Goal: Complete application form: Complete application form

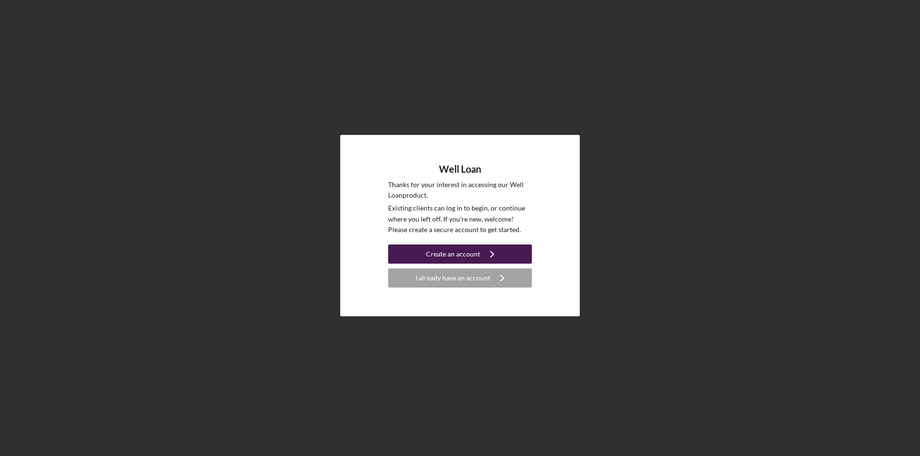
click at [506, 254] on button "Create an account Icon/Navigate" at bounding box center [460, 254] width 144 height 19
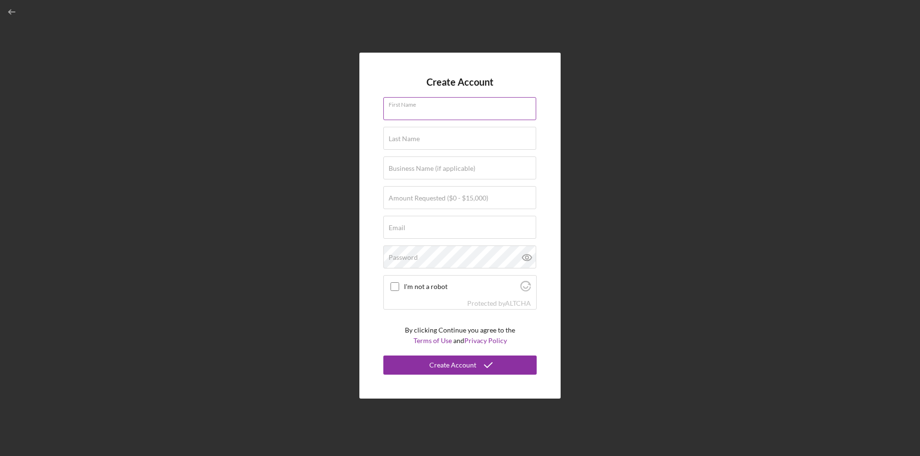
click at [457, 111] on input "First Name" at bounding box center [459, 108] width 153 height 23
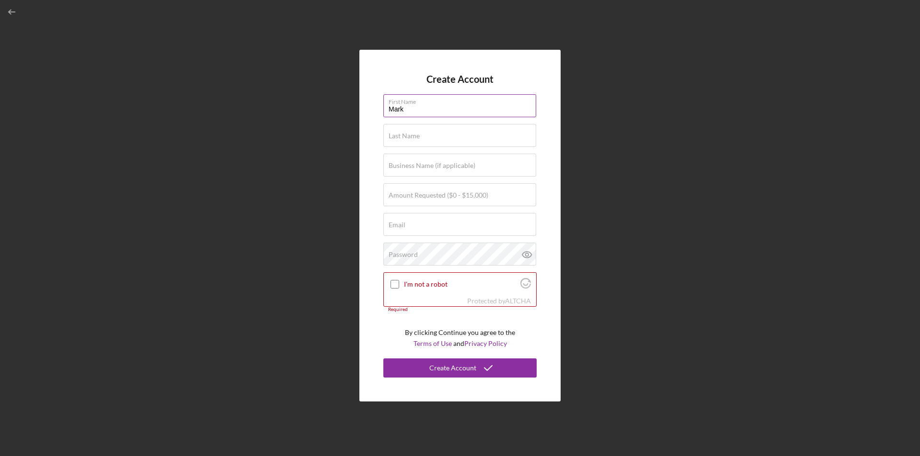
type input "Mark"
type input "[PERSON_NAME]"
click at [439, 227] on input "Email" at bounding box center [459, 224] width 153 height 23
type input "[EMAIL_ADDRESS][DOMAIN_NAME]"
click at [435, 253] on div "Password" at bounding box center [459, 255] width 153 height 24
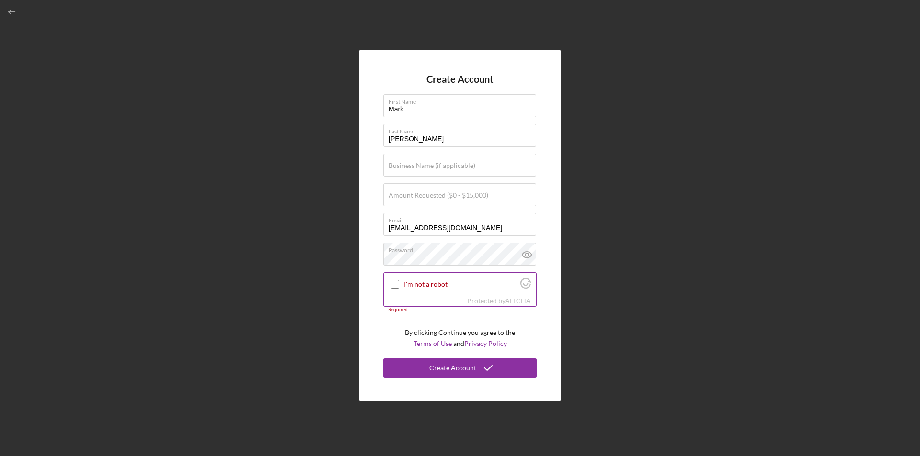
click at [394, 284] on input "I'm not a robot" at bounding box center [394, 284] width 9 height 9
checkbox input "true"
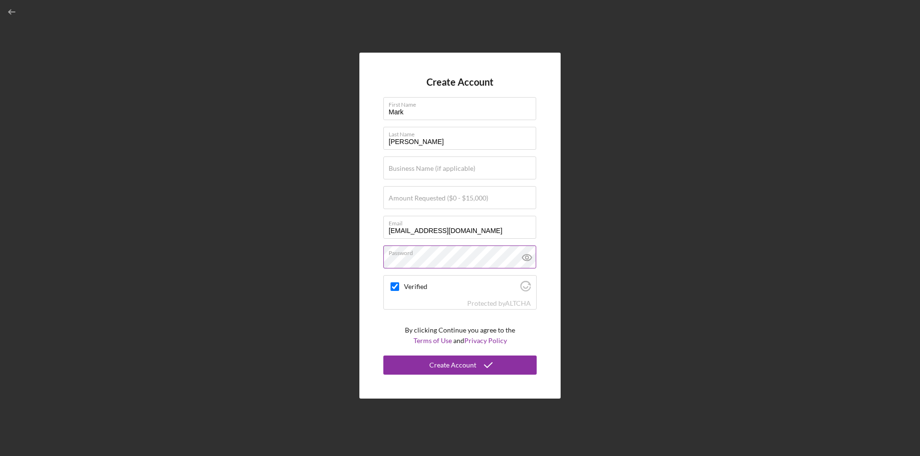
click at [524, 257] on icon at bounding box center [527, 258] width 24 height 24
click at [458, 365] on div "Create Account" at bounding box center [452, 365] width 47 height 19
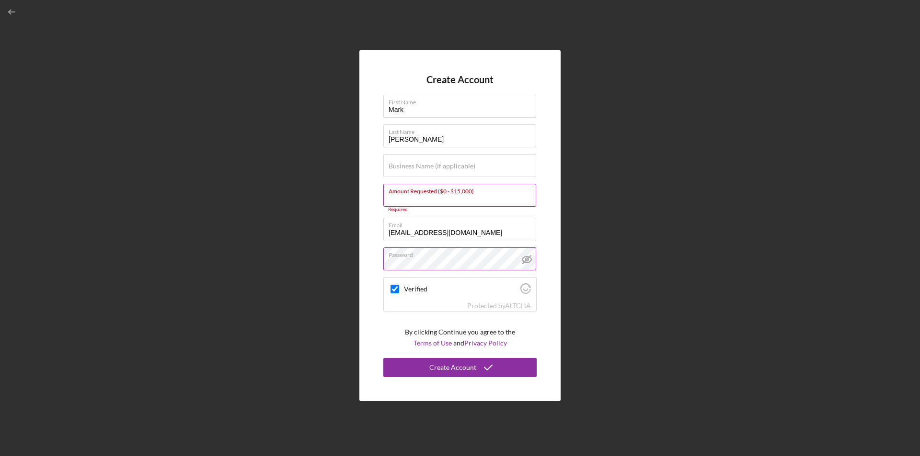
click at [510, 199] on input "Amount Requested ($0 - $15,000)" at bounding box center [459, 195] width 153 height 23
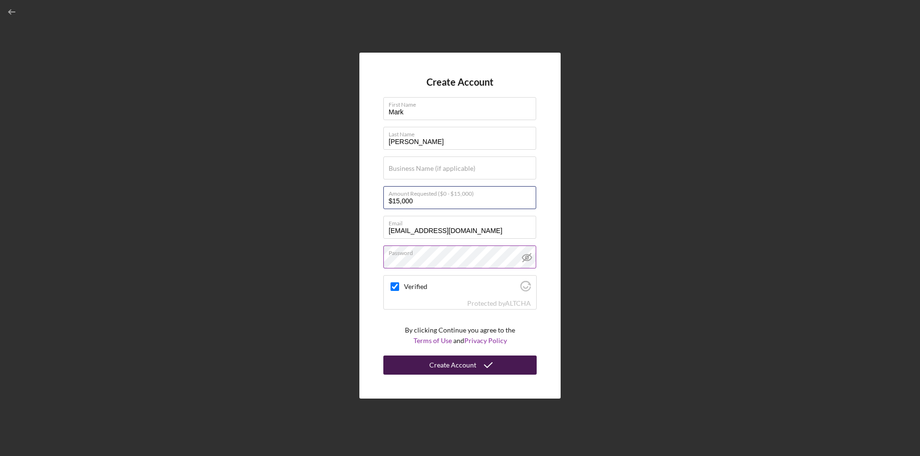
type input "$15,000"
click at [457, 366] on div "Create Account" at bounding box center [452, 365] width 47 height 19
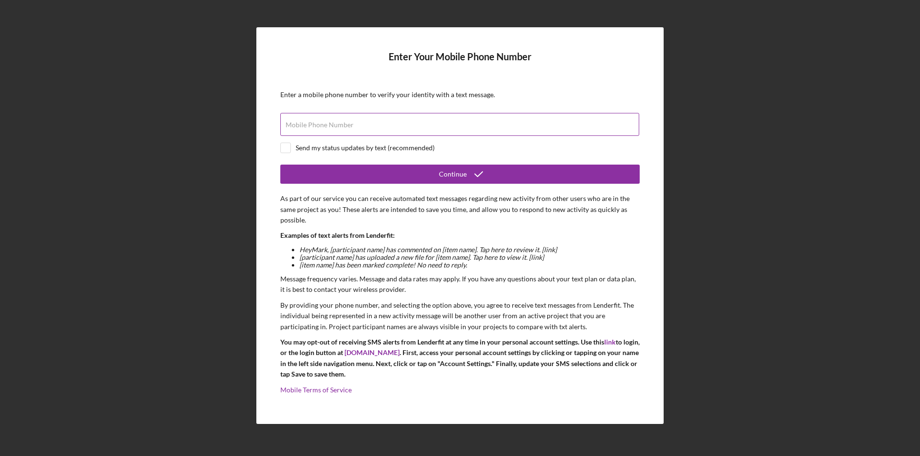
click at [421, 125] on input "Mobile Phone Number" at bounding box center [459, 124] width 359 height 23
type input "[PHONE_NUMBER]"
drag, startPoint x: 288, startPoint y: 146, endPoint x: 296, endPoint y: 150, distance: 8.6
click at [289, 146] on input "checkbox" at bounding box center [286, 148] width 10 height 10
checkbox input "true"
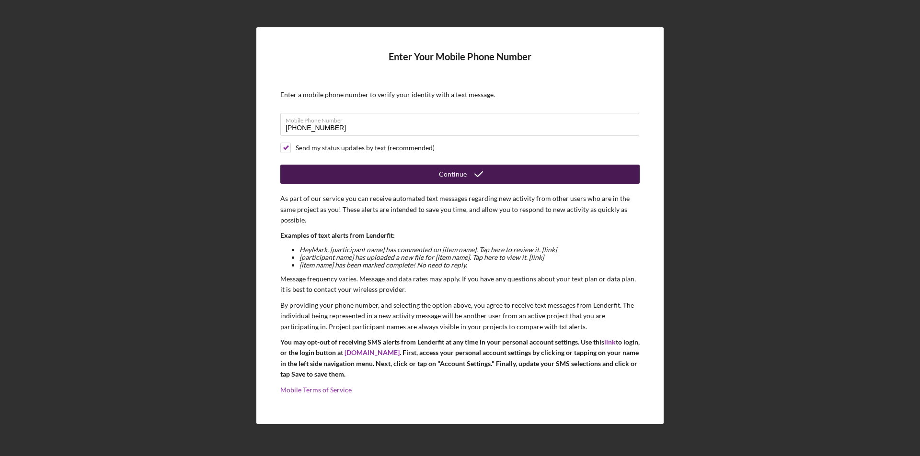
click at [318, 171] on button "Continue" at bounding box center [459, 174] width 359 height 19
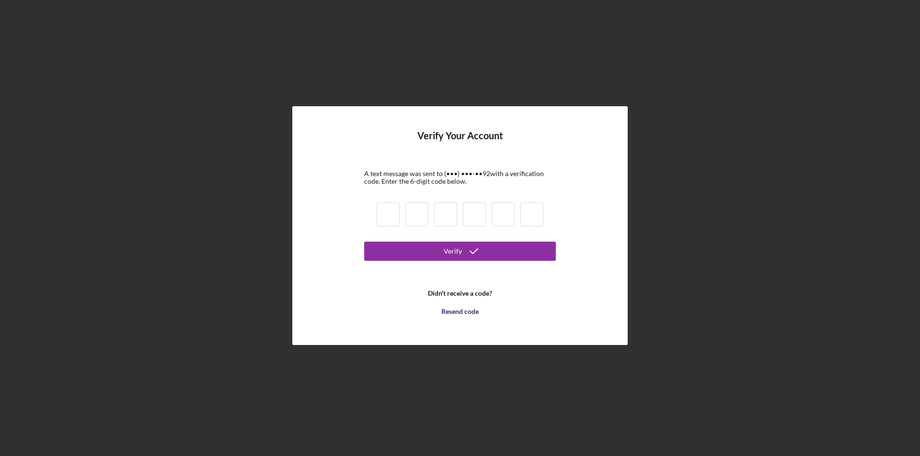
click at [397, 216] on input at bounding box center [387, 215] width 23 height 24
type input "5"
type input "9"
type input "5"
type input "0"
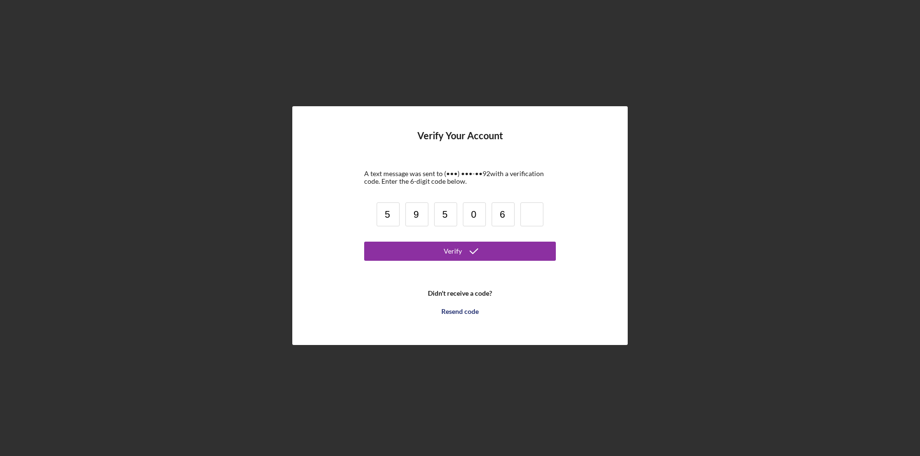
type input "6"
type input "0"
click at [440, 250] on button "Verify" at bounding box center [460, 251] width 192 height 19
